Goal: Information Seeking & Learning: Understand process/instructions

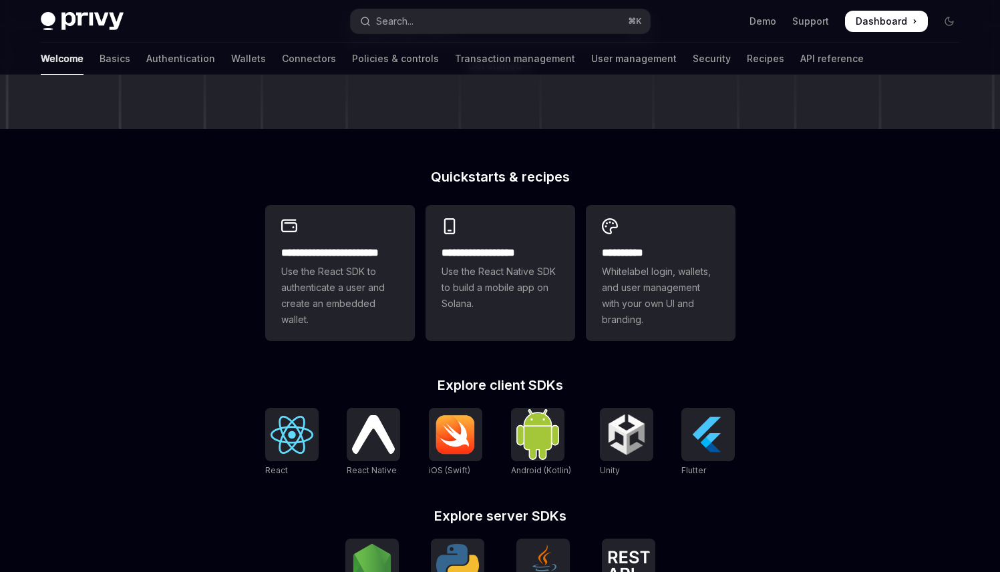
scroll to position [490, 0]
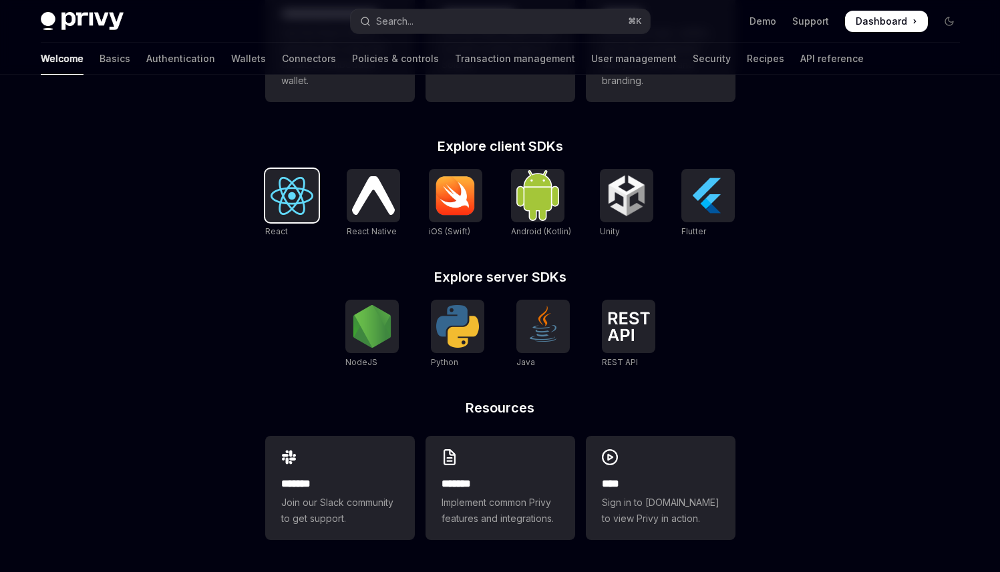
click at [294, 199] on img at bounding box center [292, 196] width 43 height 38
type textarea "*"
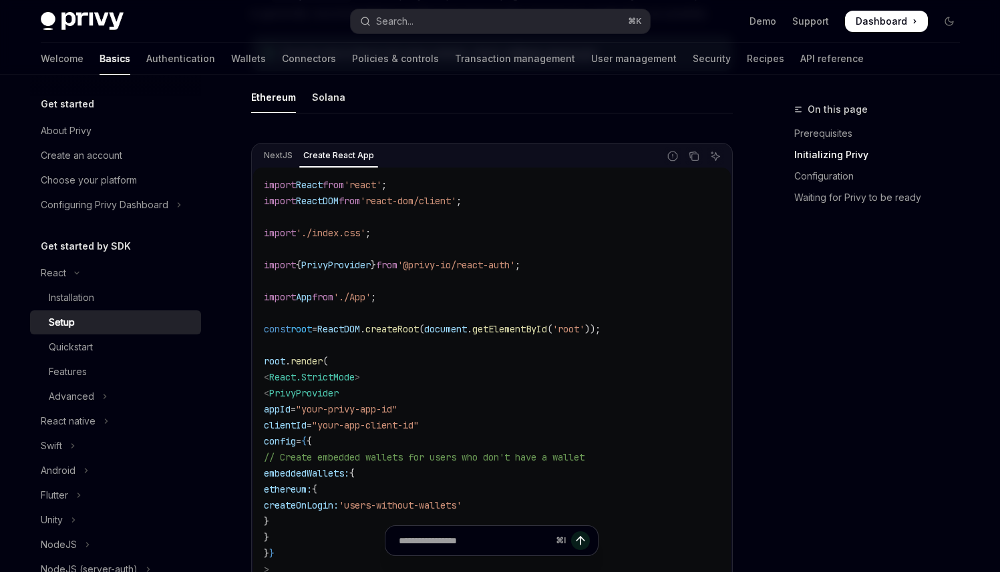
scroll to position [400, 0]
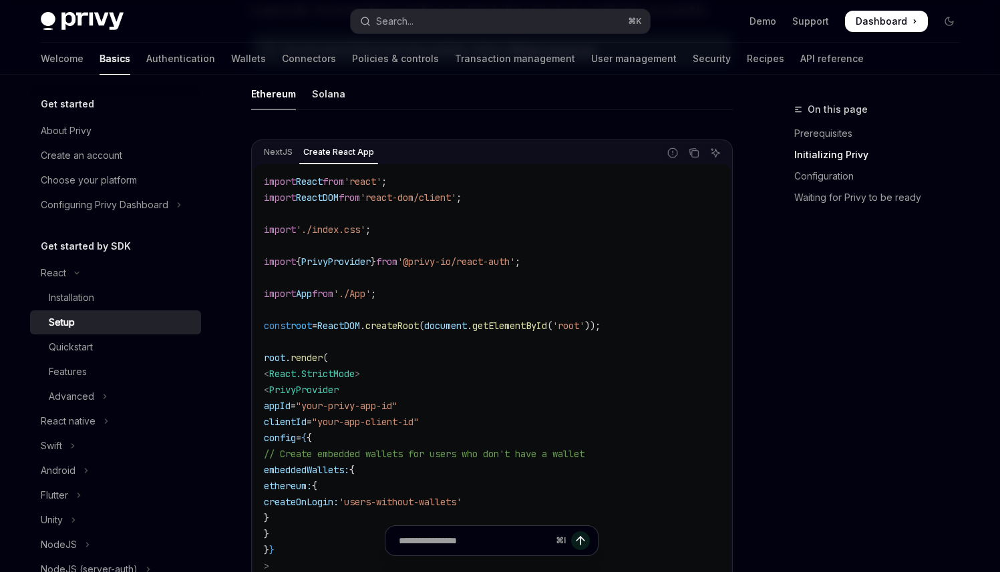
click at [289, 143] on div "NextJS Create React App" at bounding box center [455, 153] width 405 height 23
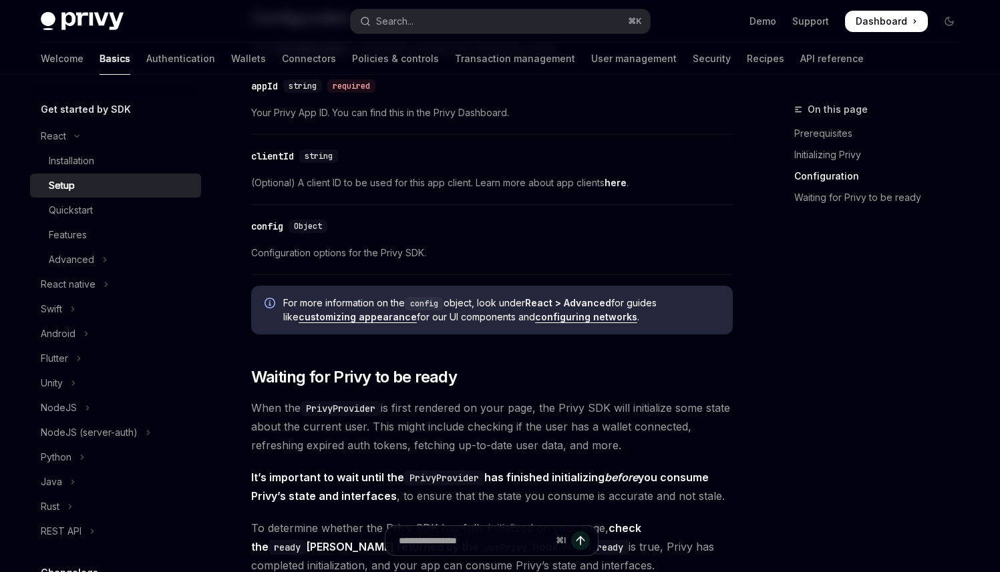
scroll to position [144, 0]
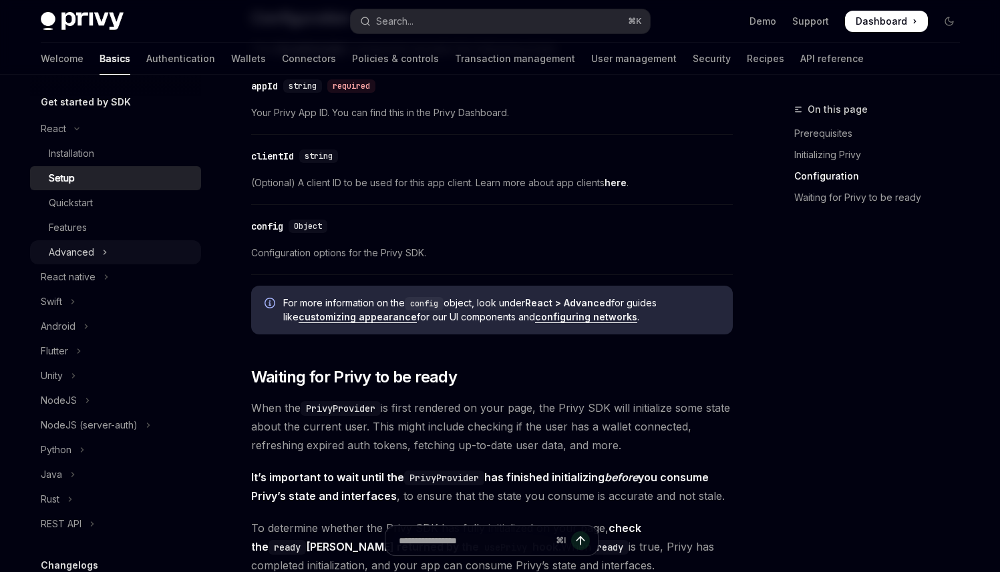
click at [107, 252] on button "Advanced" at bounding box center [115, 252] width 171 height 24
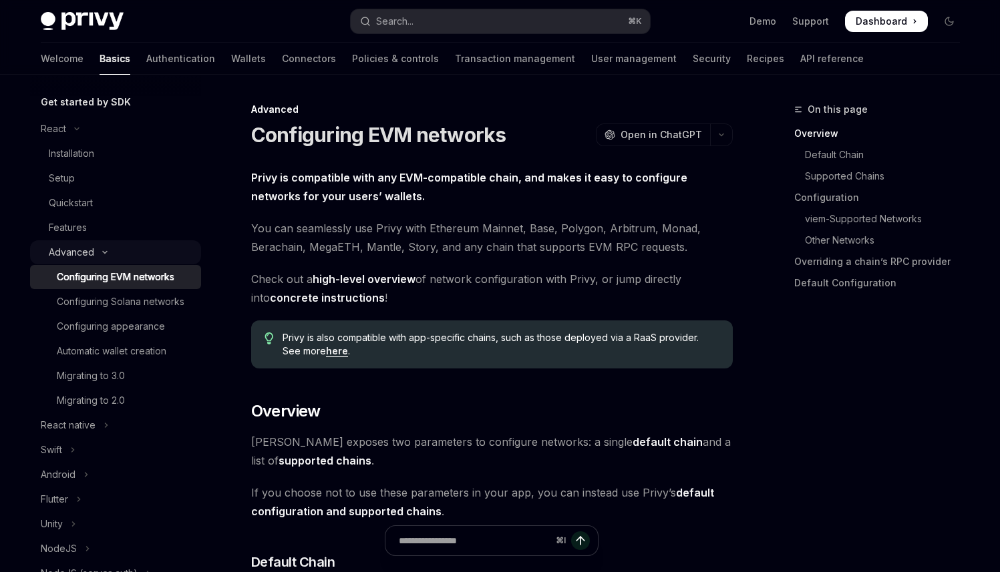
scroll to position [271, 0]
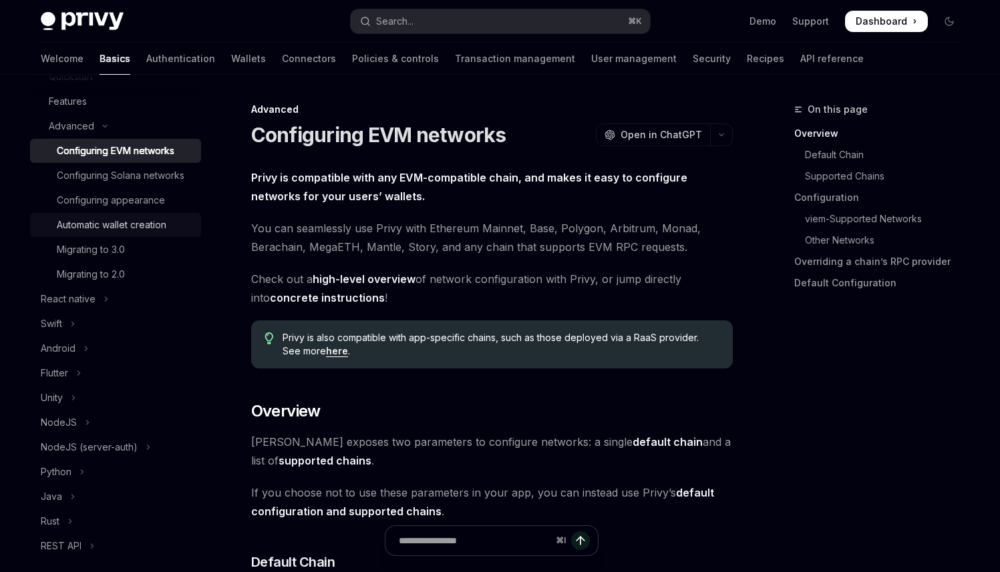
click at [162, 237] on link "Automatic wallet creation" at bounding box center [115, 225] width 171 height 24
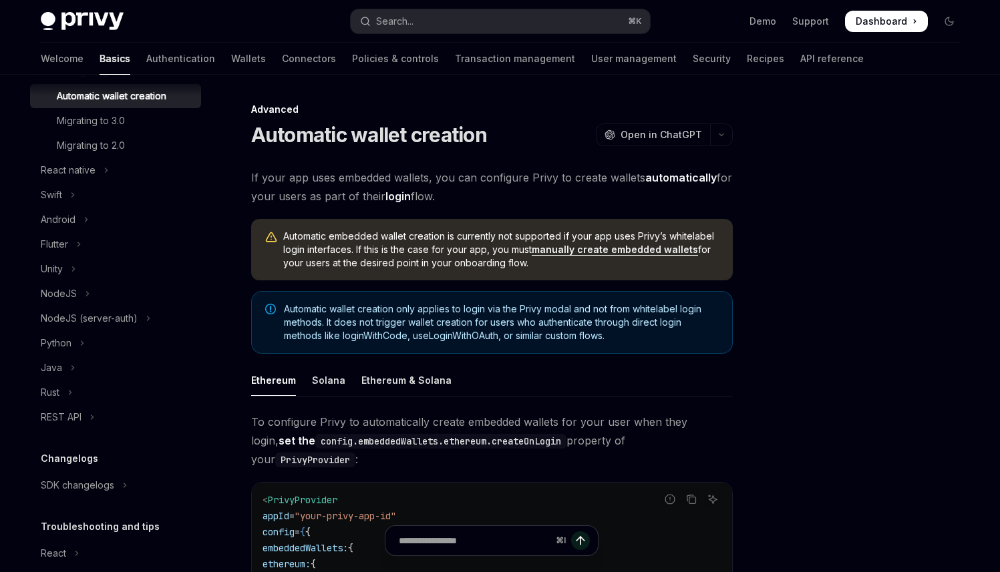
scroll to position [409, 0]
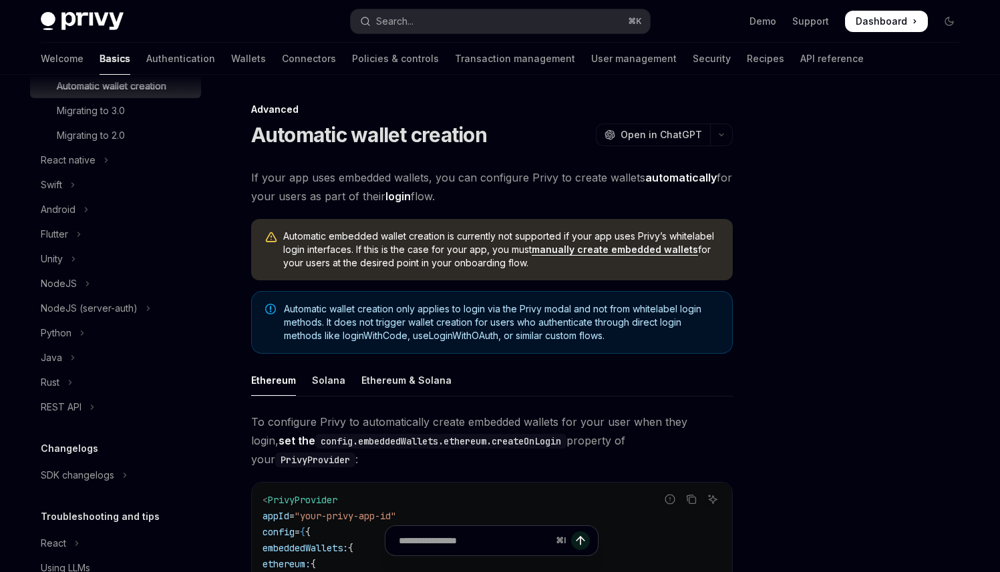
click at [633, 248] on link "manually create embedded wallets" at bounding box center [615, 250] width 166 height 12
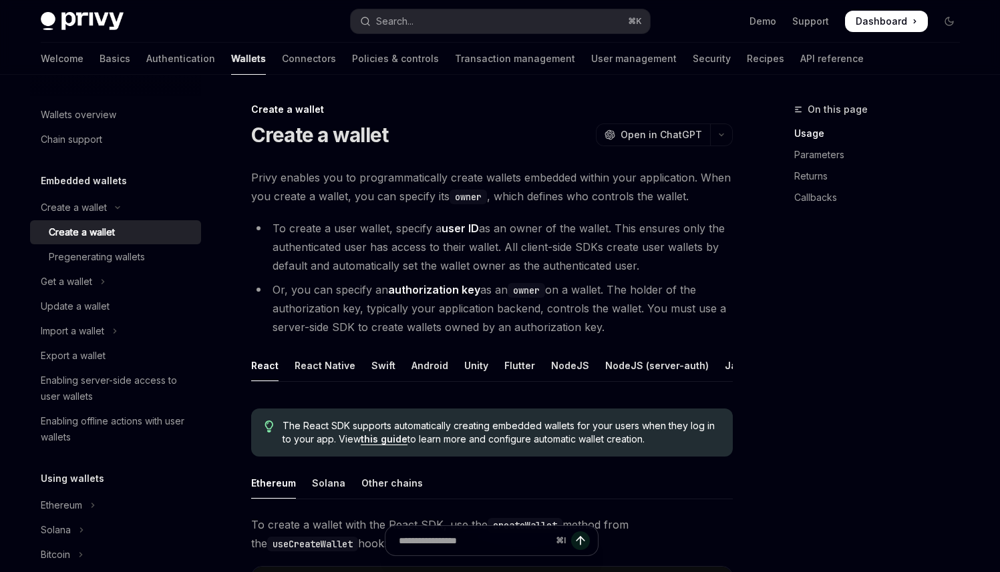
click at [127, 244] on link "Create a wallet" at bounding box center [115, 232] width 171 height 24
click at [127, 253] on div "Pregenerating wallets" at bounding box center [97, 257] width 96 height 16
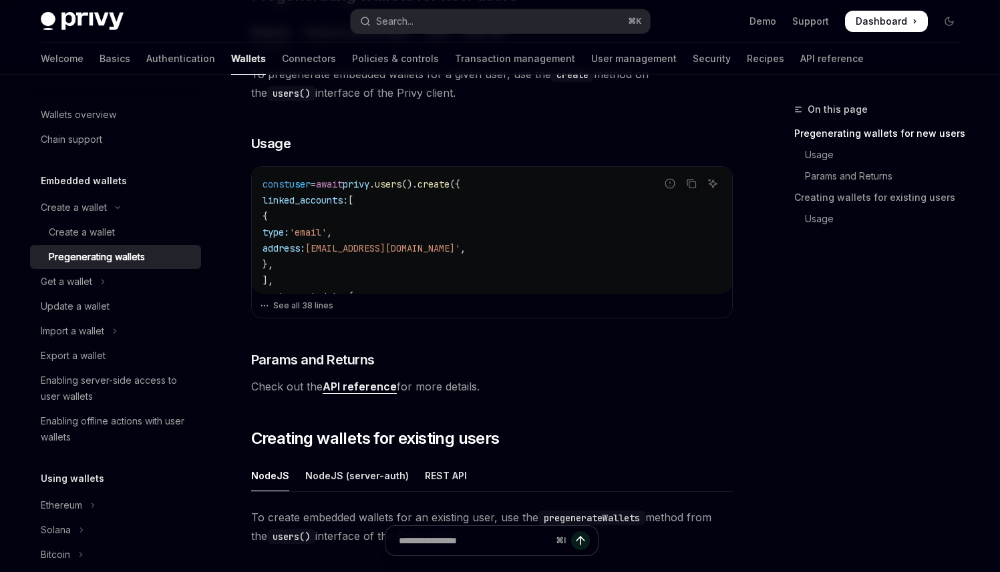
scroll to position [343, 0]
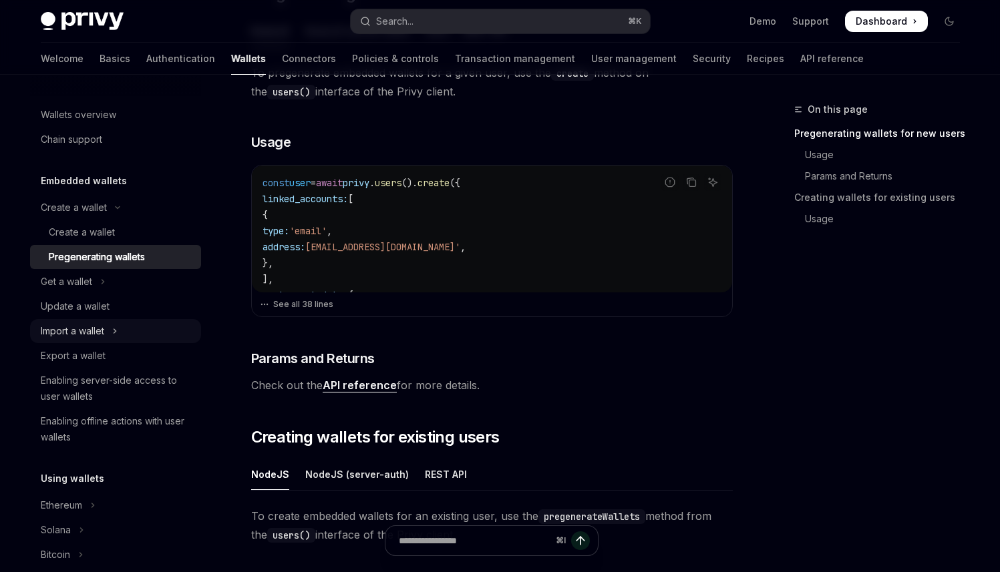
click at [75, 337] on div "Import a wallet" at bounding box center [72, 331] width 63 height 16
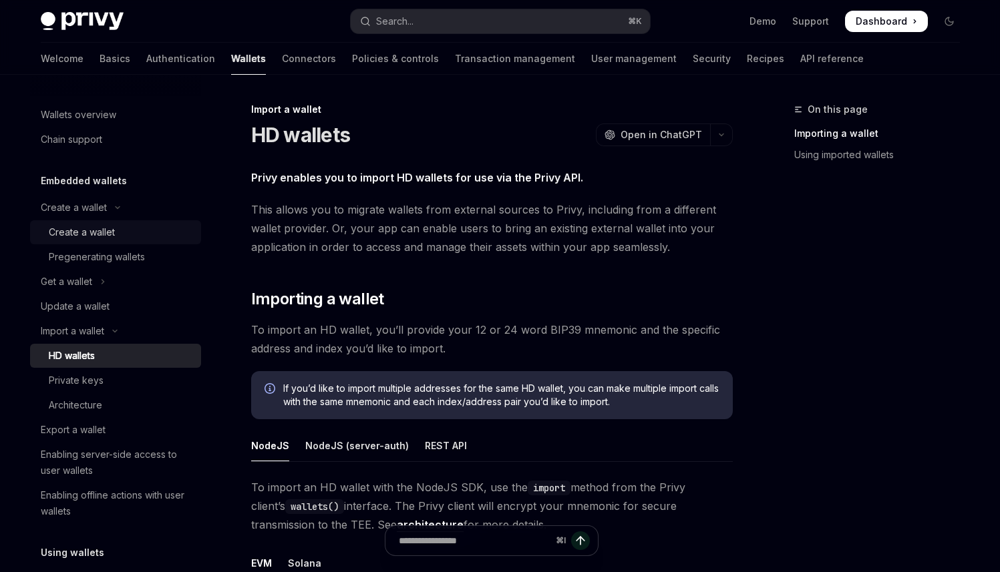
click at [77, 226] on div "Create a wallet" at bounding box center [82, 232] width 66 height 16
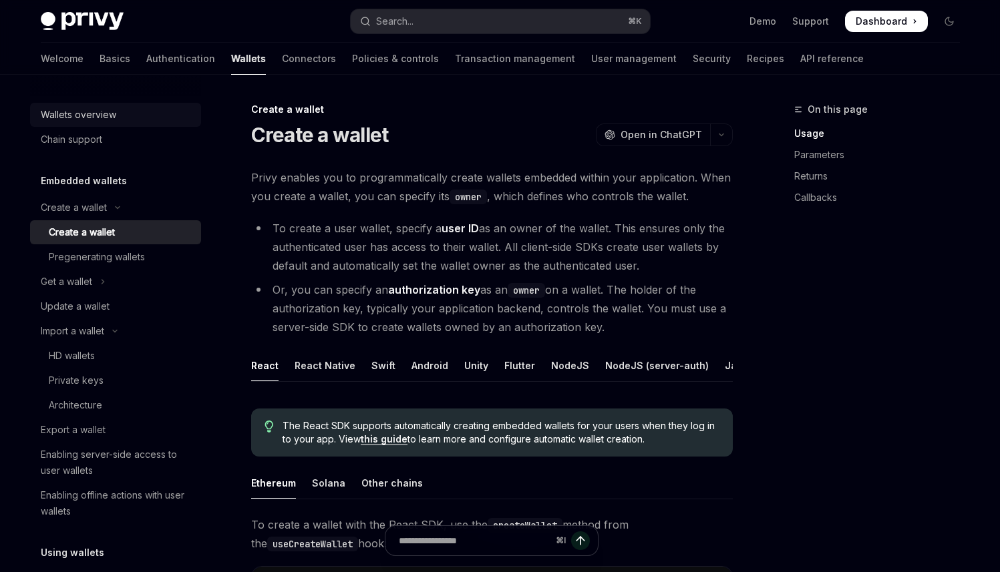
click at [93, 124] on link "Wallets overview" at bounding box center [115, 115] width 171 height 24
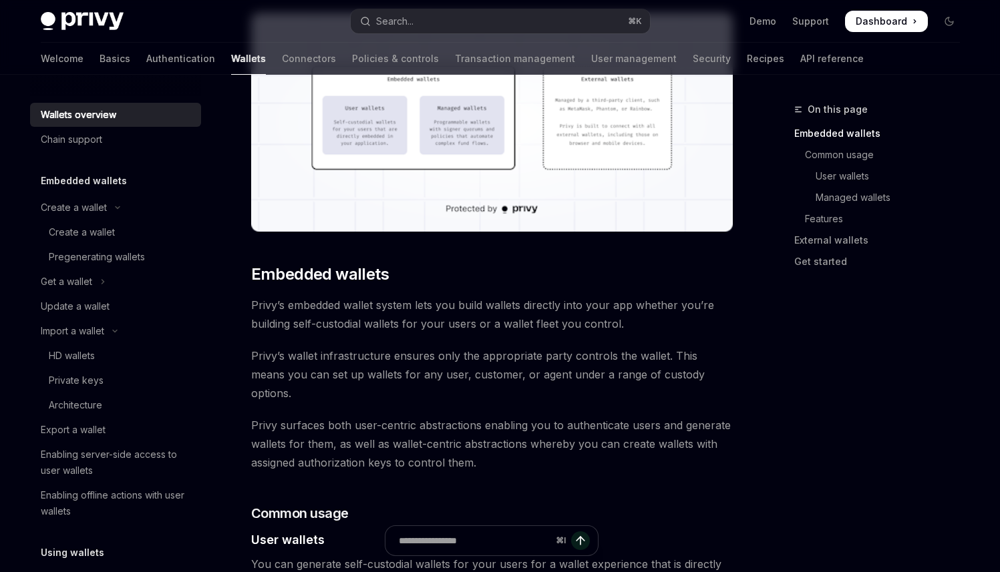
scroll to position [954, 0]
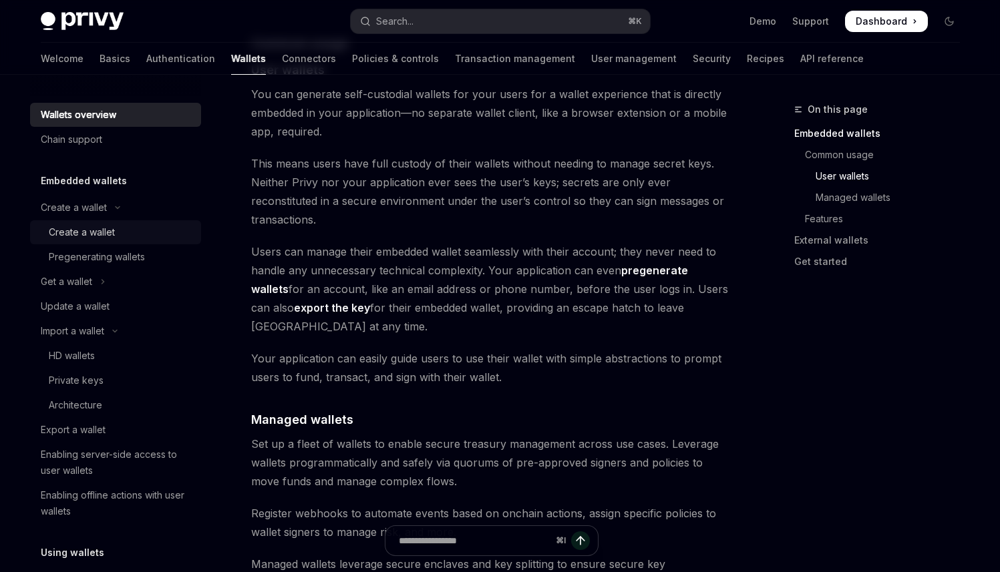
click at [107, 221] on link "Create a wallet" at bounding box center [115, 232] width 171 height 24
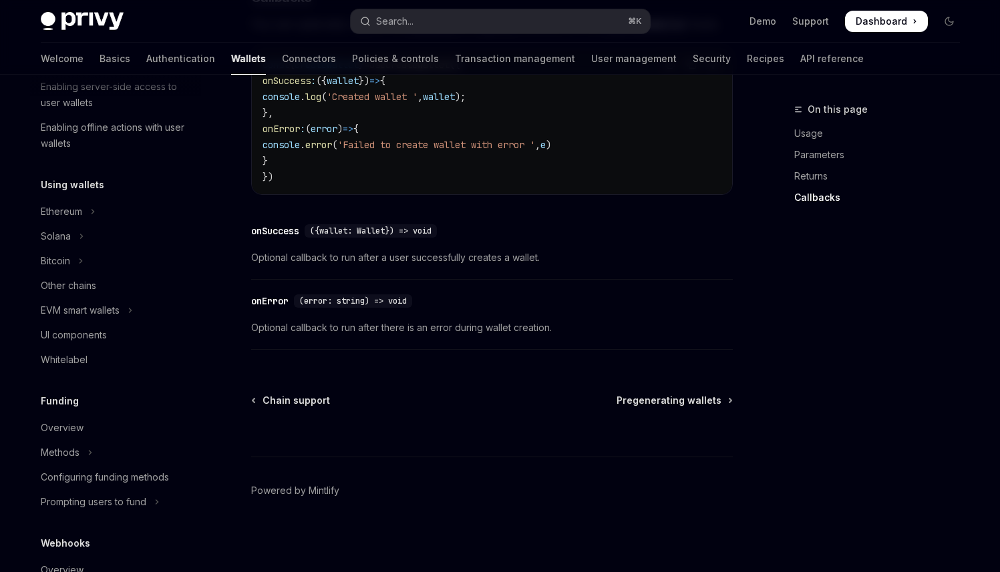
scroll to position [369, 0]
click at [99, 315] on div "EVM smart wallets" at bounding box center [80, 310] width 79 height 16
type textarea "*"
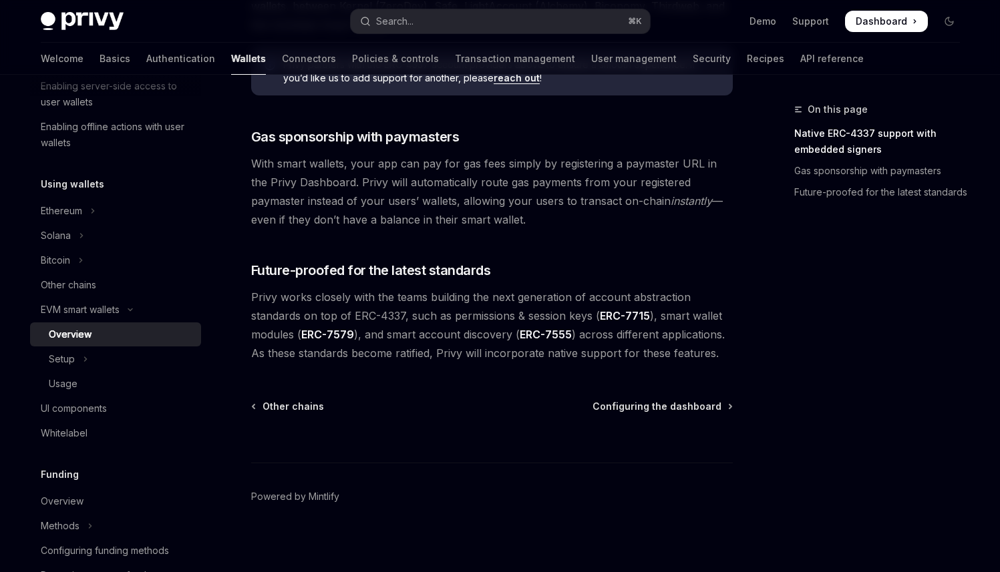
scroll to position [1021, 0]
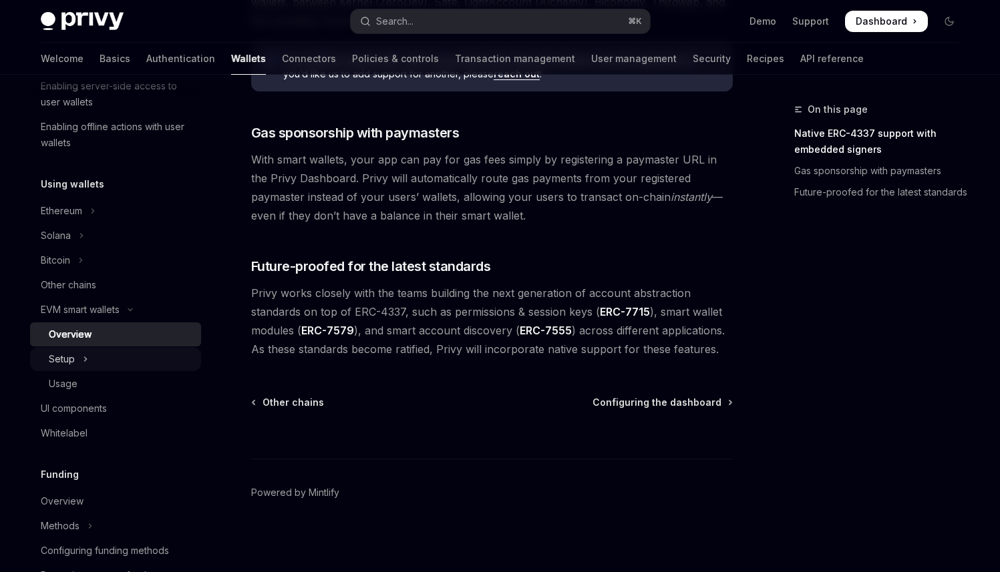
click at [135, 358] on button "Setup" at bounding box center [115, 359] width 171 height 24
type textarea "*"
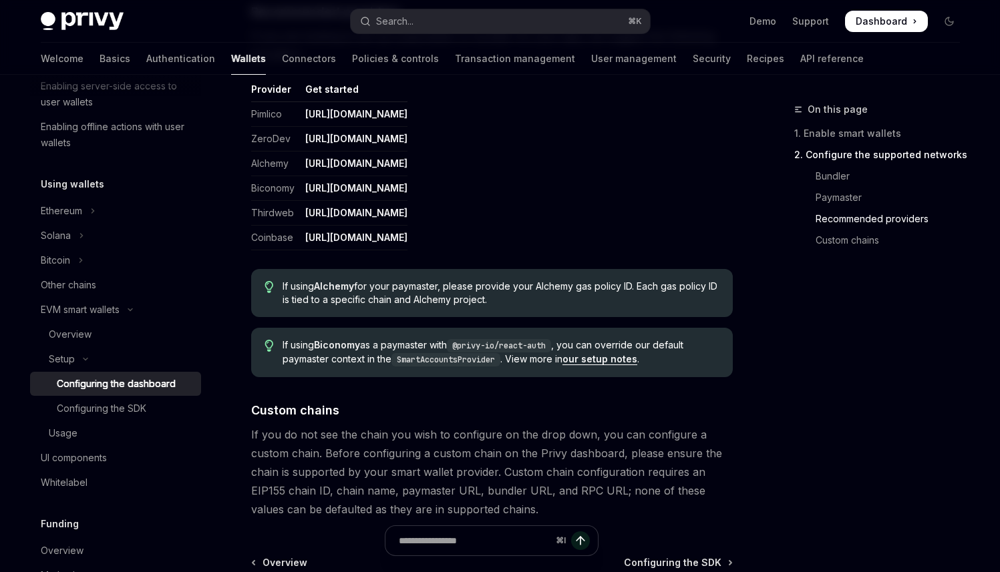
scroll to position [1625, 0]
